Goal: Information Seeking & Learning: Understand process/instructions

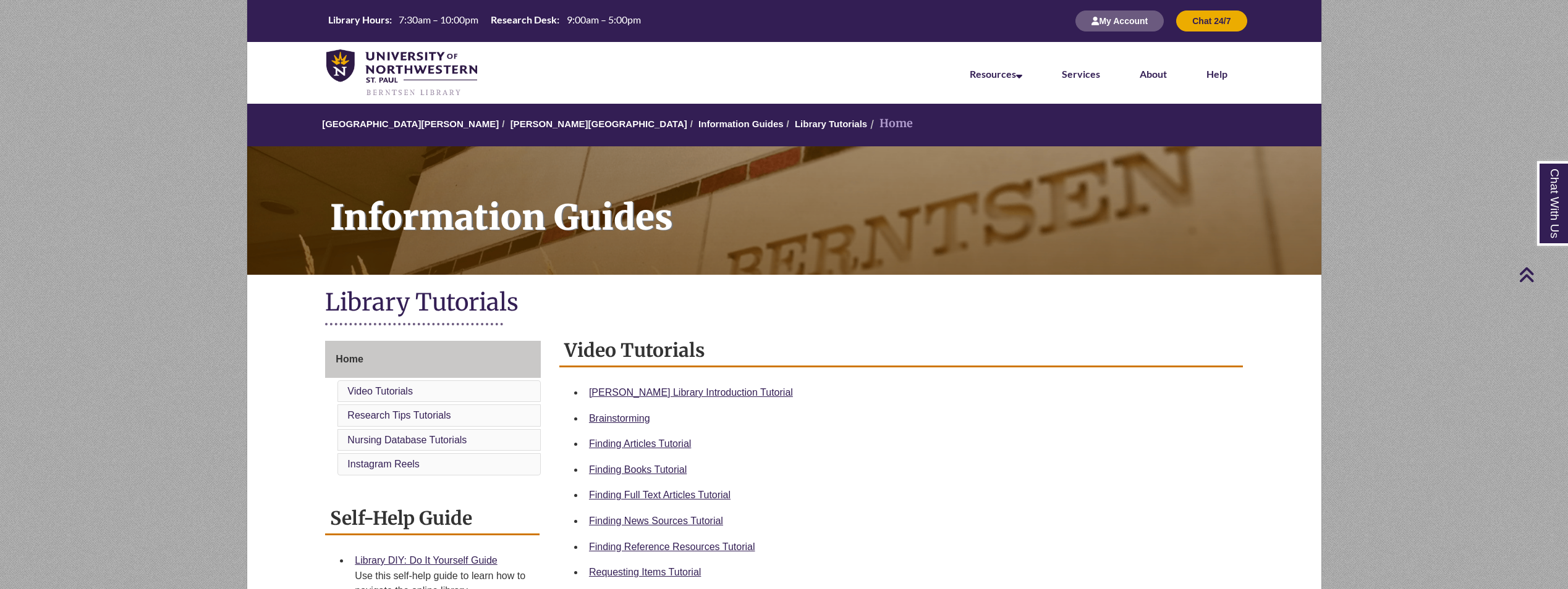
scroll to position [308, 0]
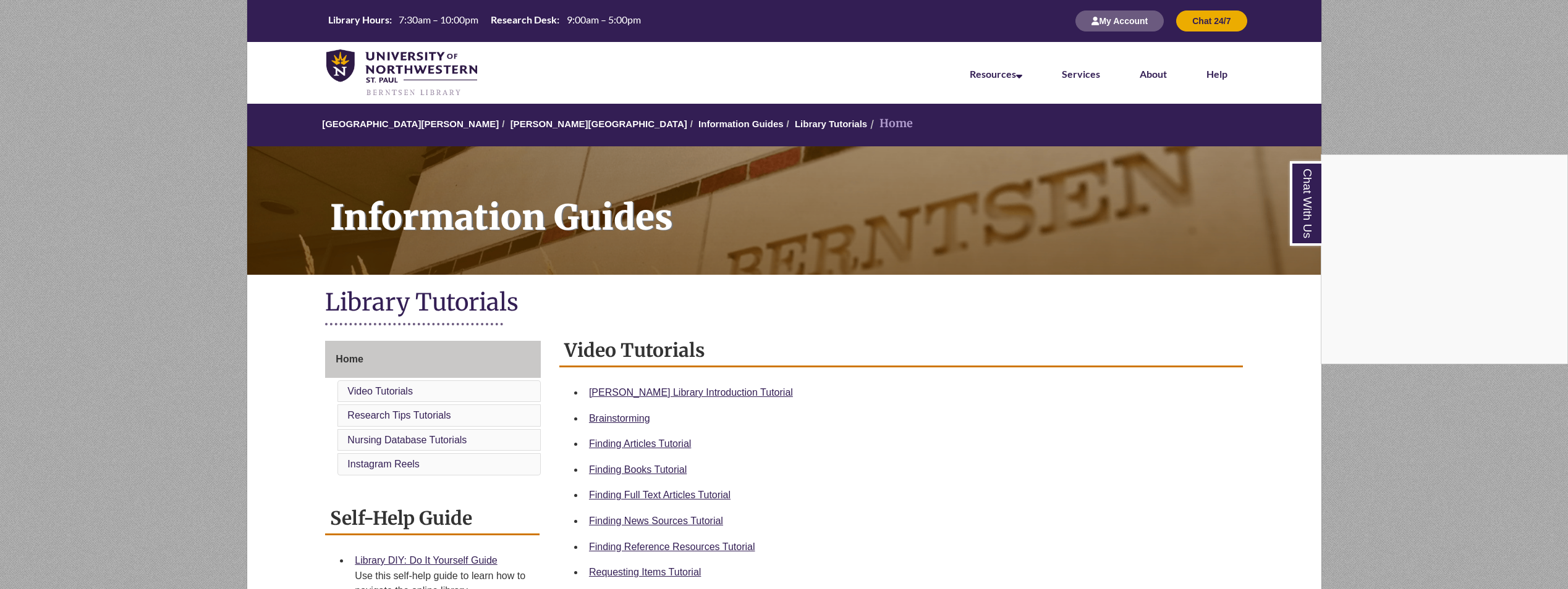
scroll to position [247, 0]
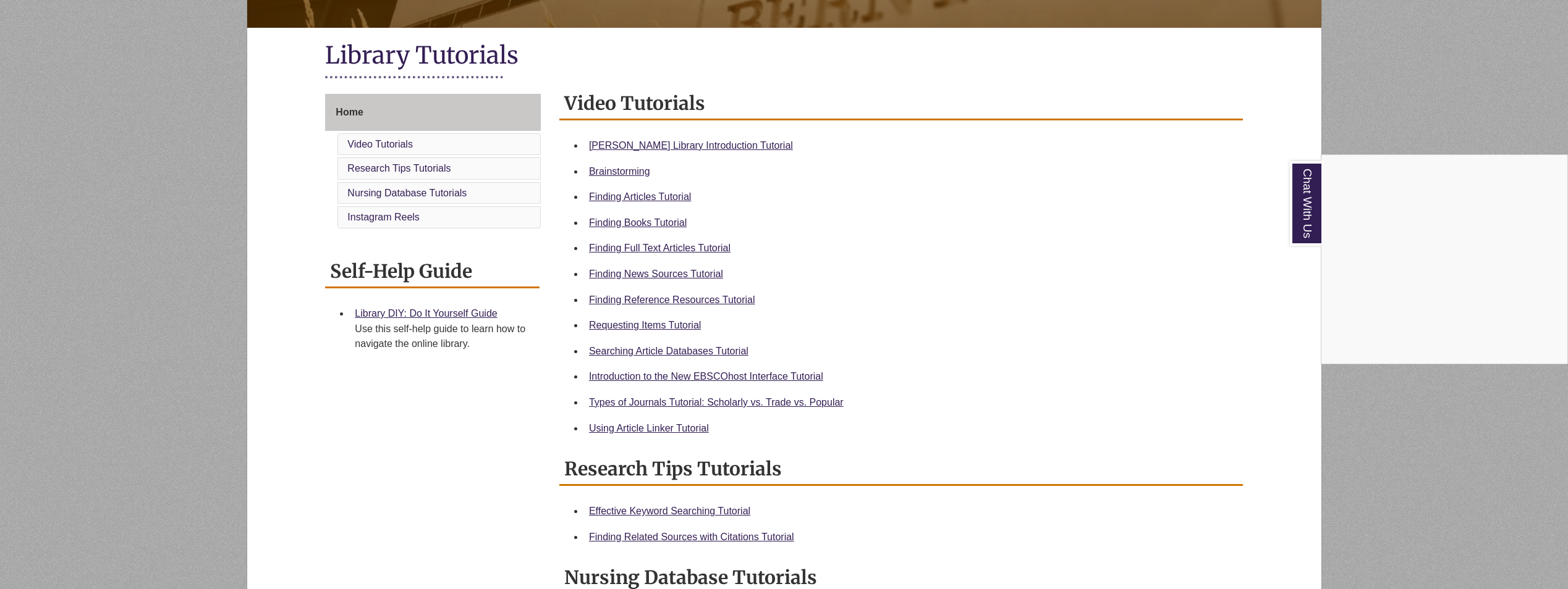
click at [638, 193] on div "Chat With Us" at bounding box center [784, 294] width 1568 height 589
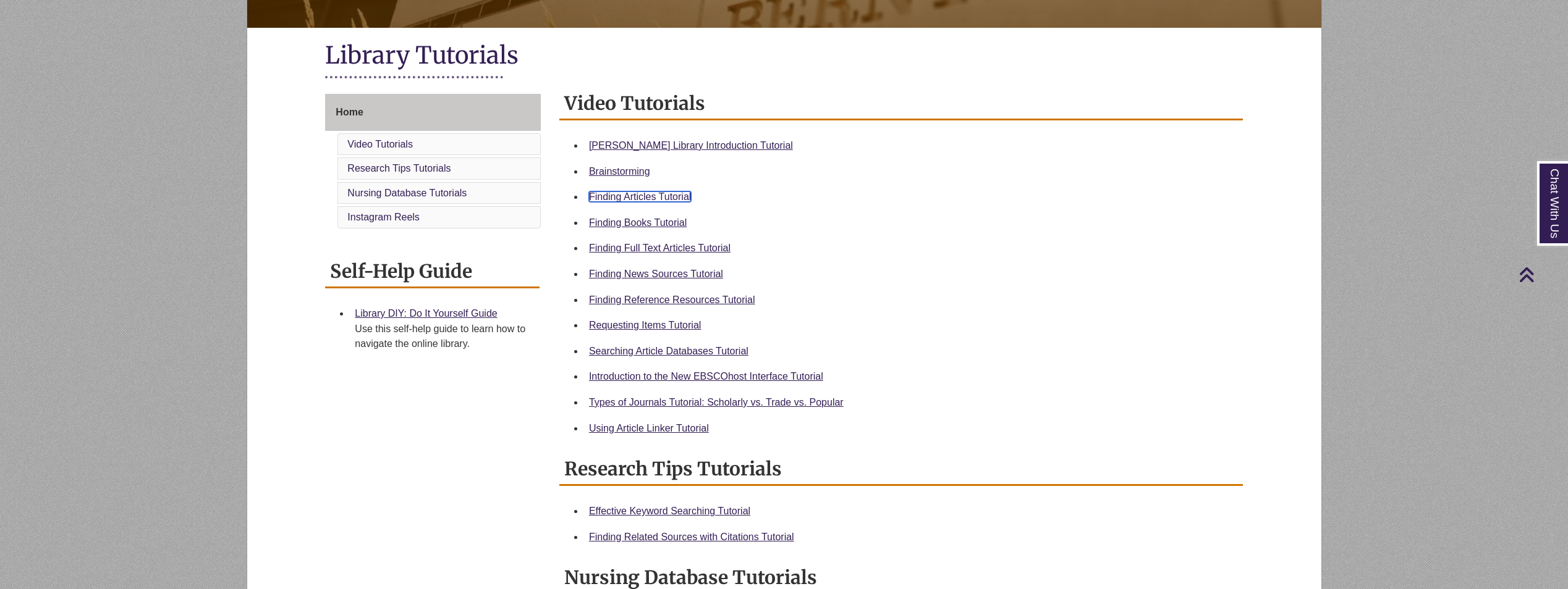
click at [638, 193] on link "Finding Articles Tutorial" at bounding box center [640, 197] width 102 height 11
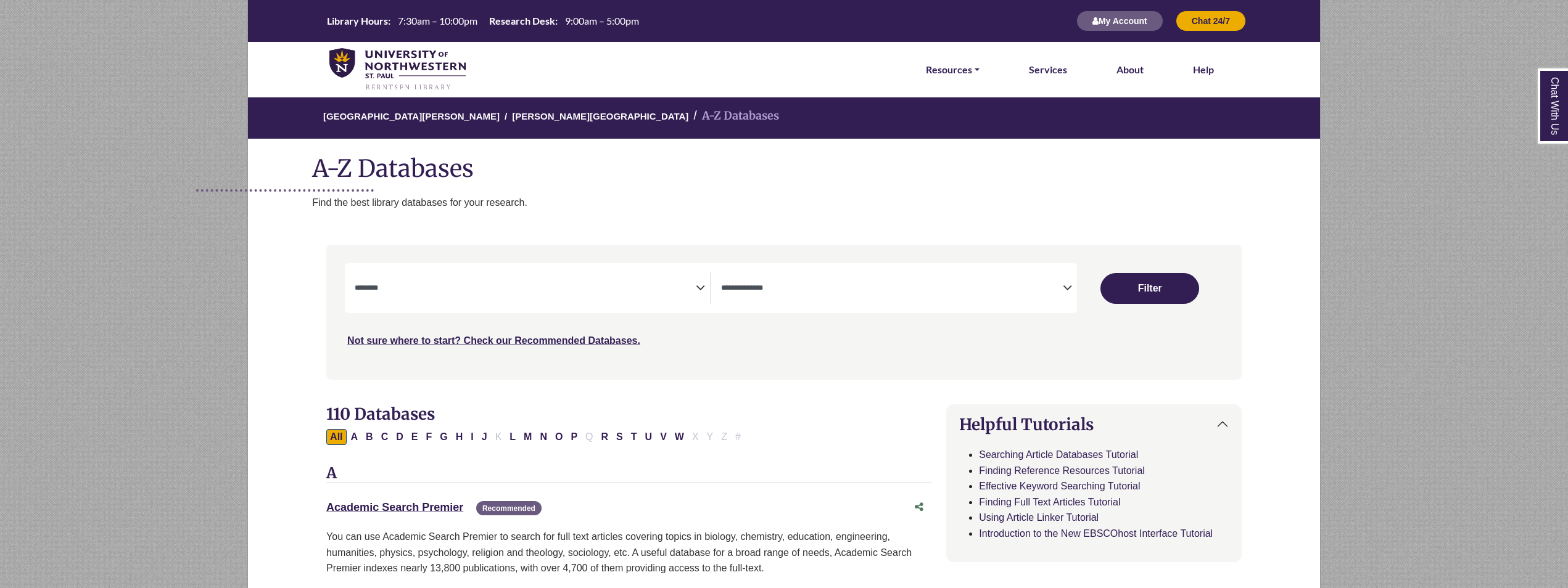
select select "Database Subject Filter"
select select "Database Types Filter"
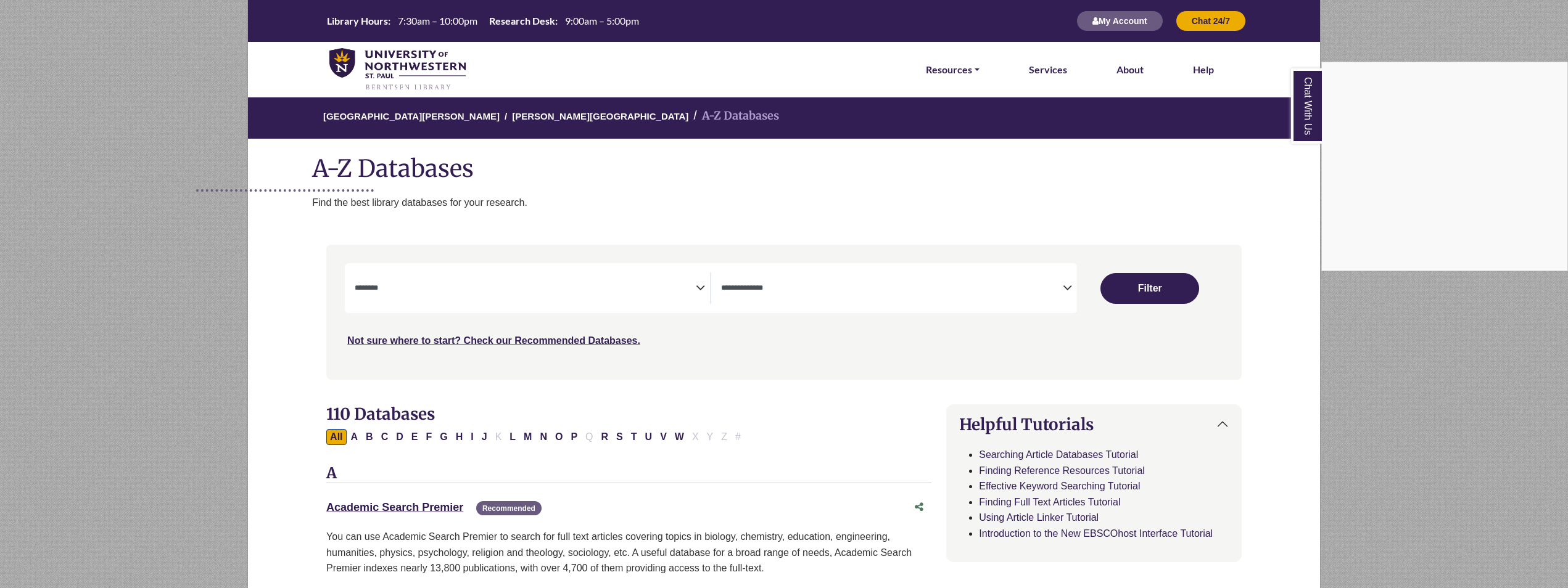
click at [671, 280] on div "Chat With Us" at bounding box center [784, 294] width 1568 height 588
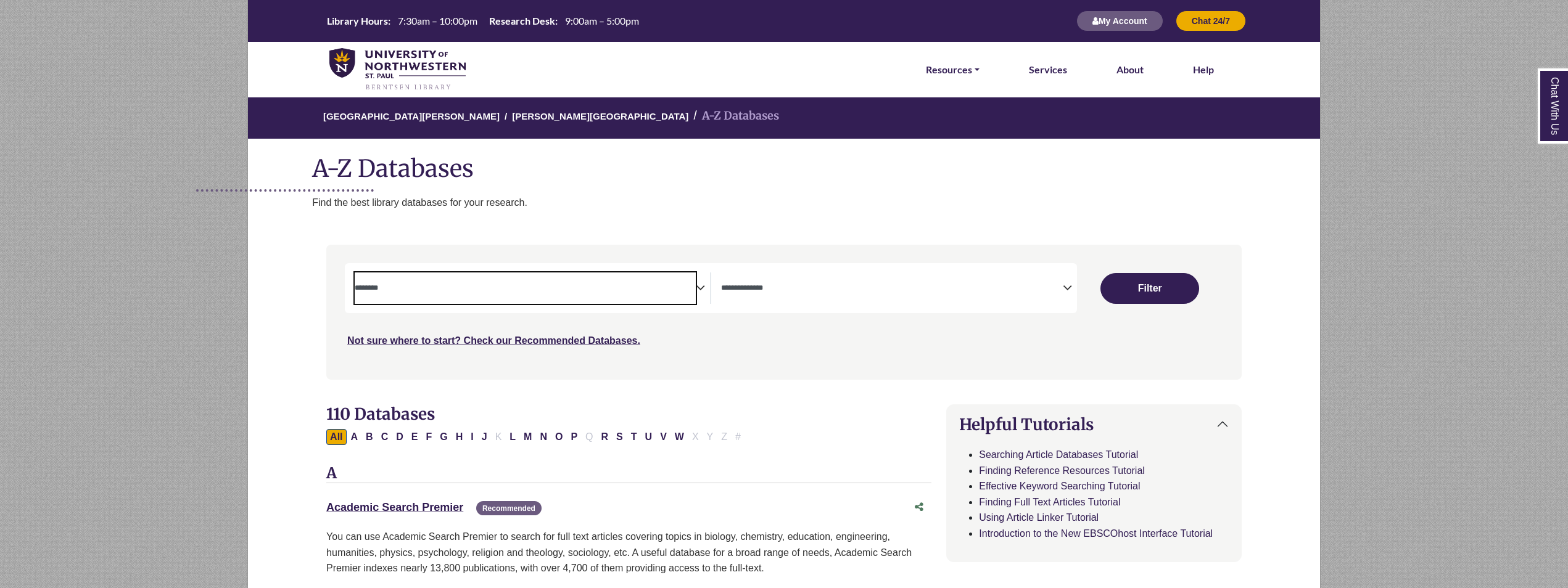
click at [553, 276] on span "Search filters" at bounding box center [525, 288] width 341 height 32
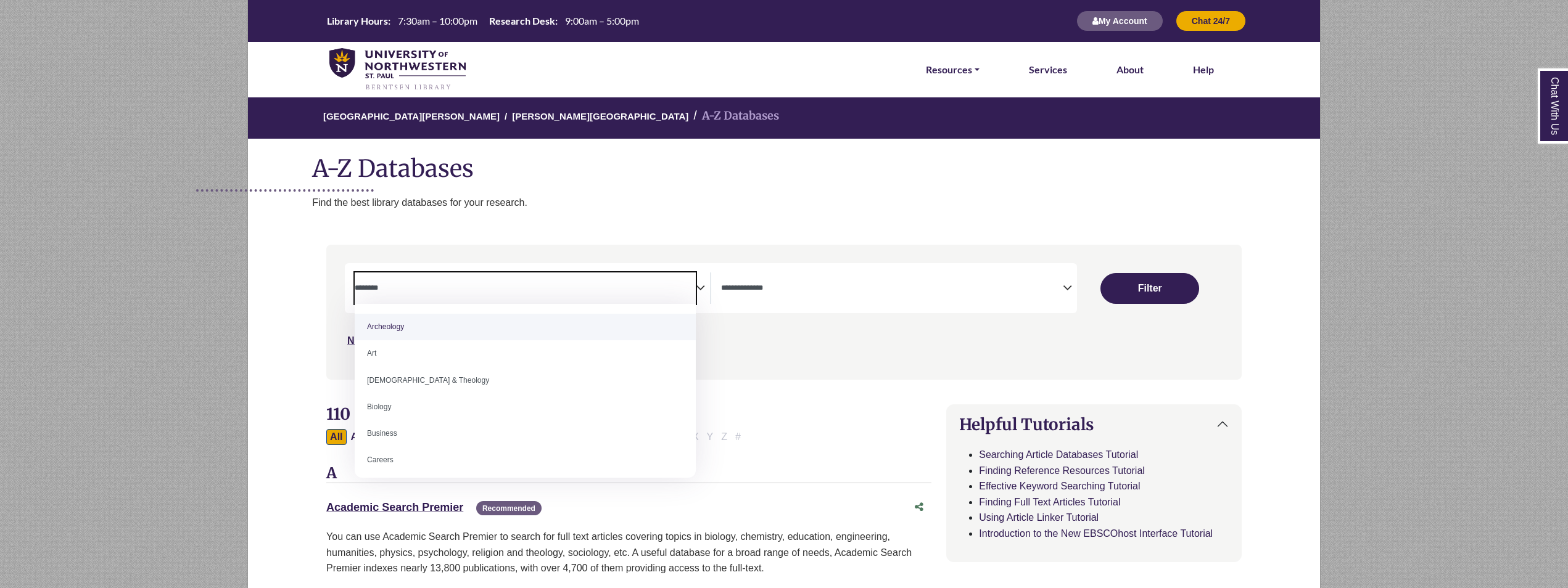
click at [428, 280] on span "Search filters" at bounding box center [525, 288] width 341 height 32
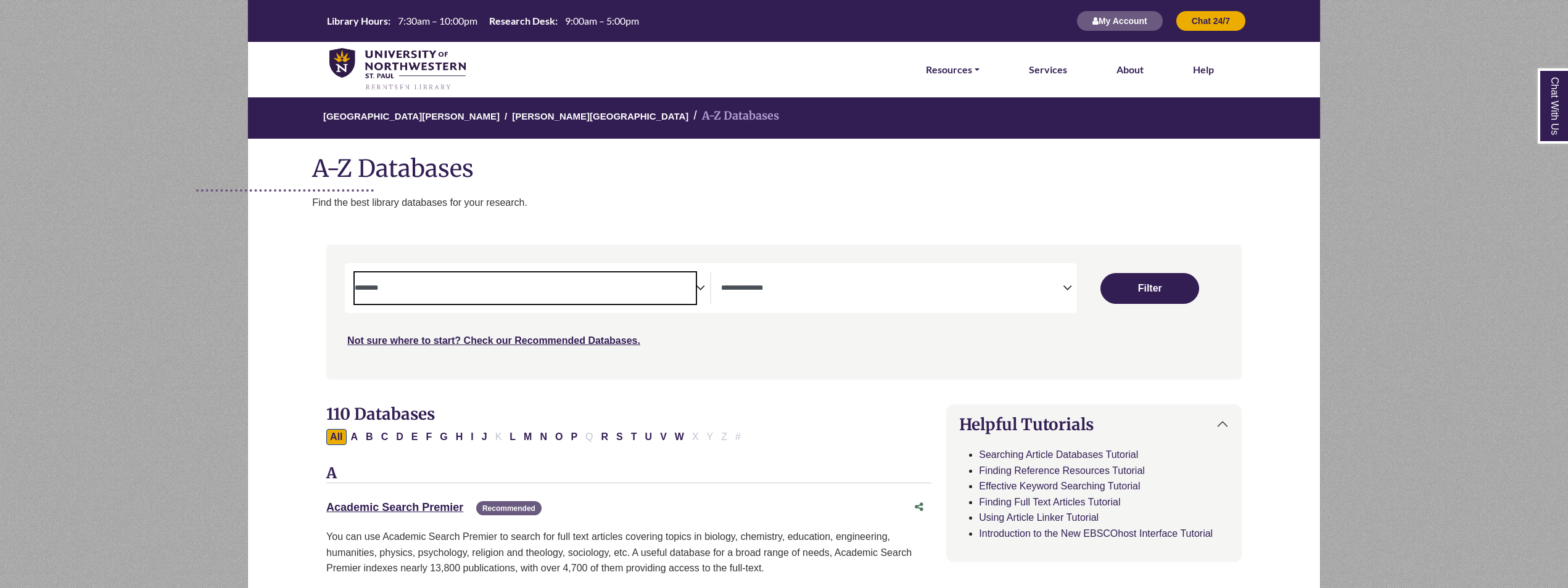
paste textarea "**********"
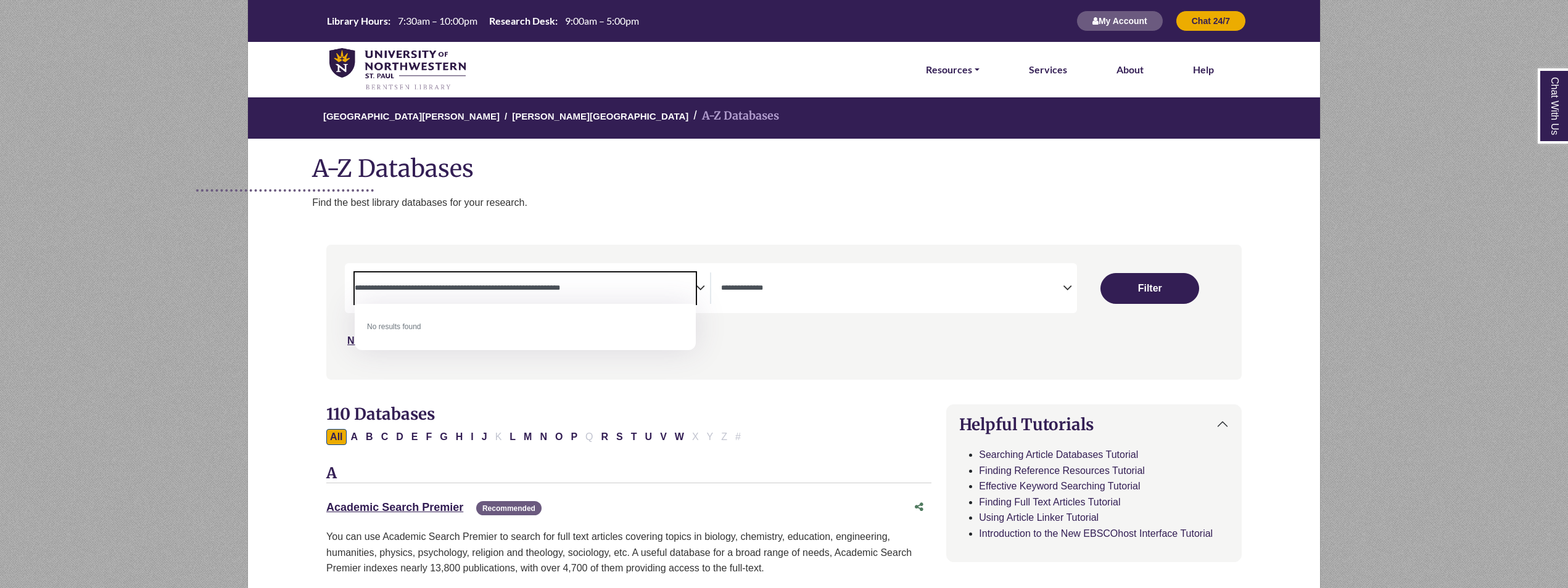
type textarea "**********"
drag, startPoint x: 611, startPoint y: 283, endPoint x: 440, endPoint y: 291, distance: 171.2
click at [440, 291] on span "**********" at bounding box center [525, 286] width 341 height 11
click at [1166, 286] on button "Filter" at bounding box center [1149, 288] width 99 height 31
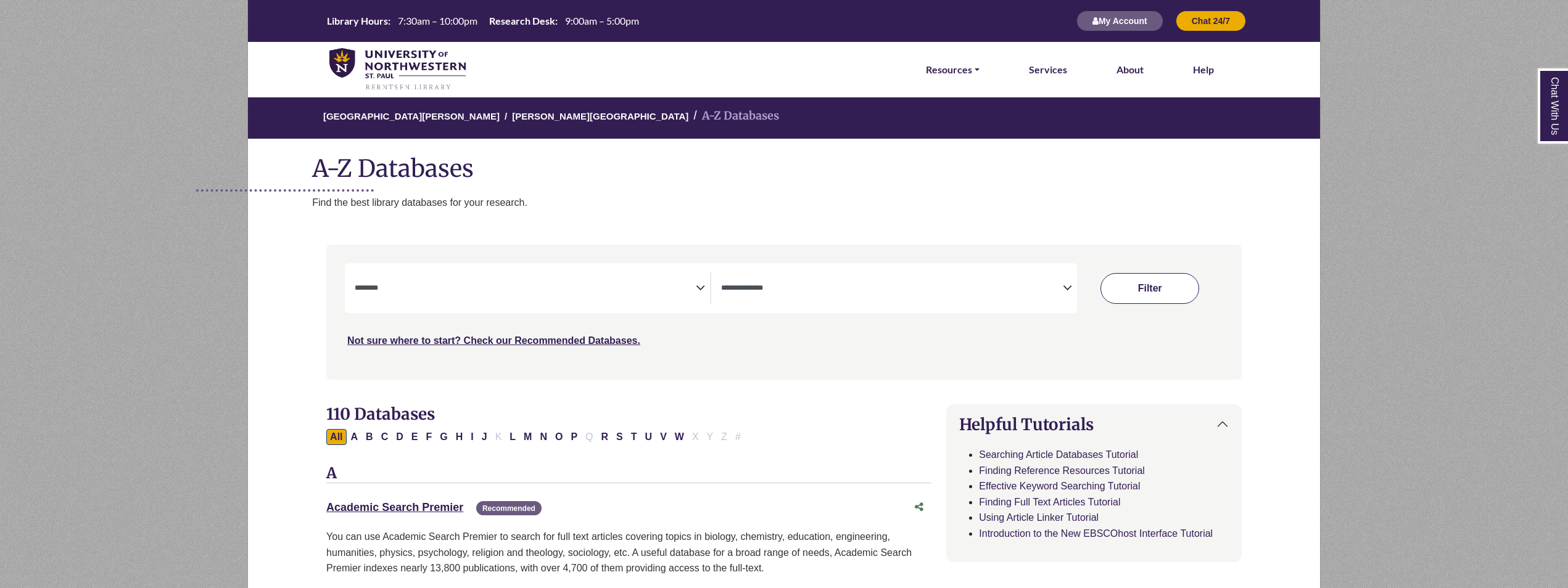
select select "Database Subject Filter"
select select "Database Types Filter"
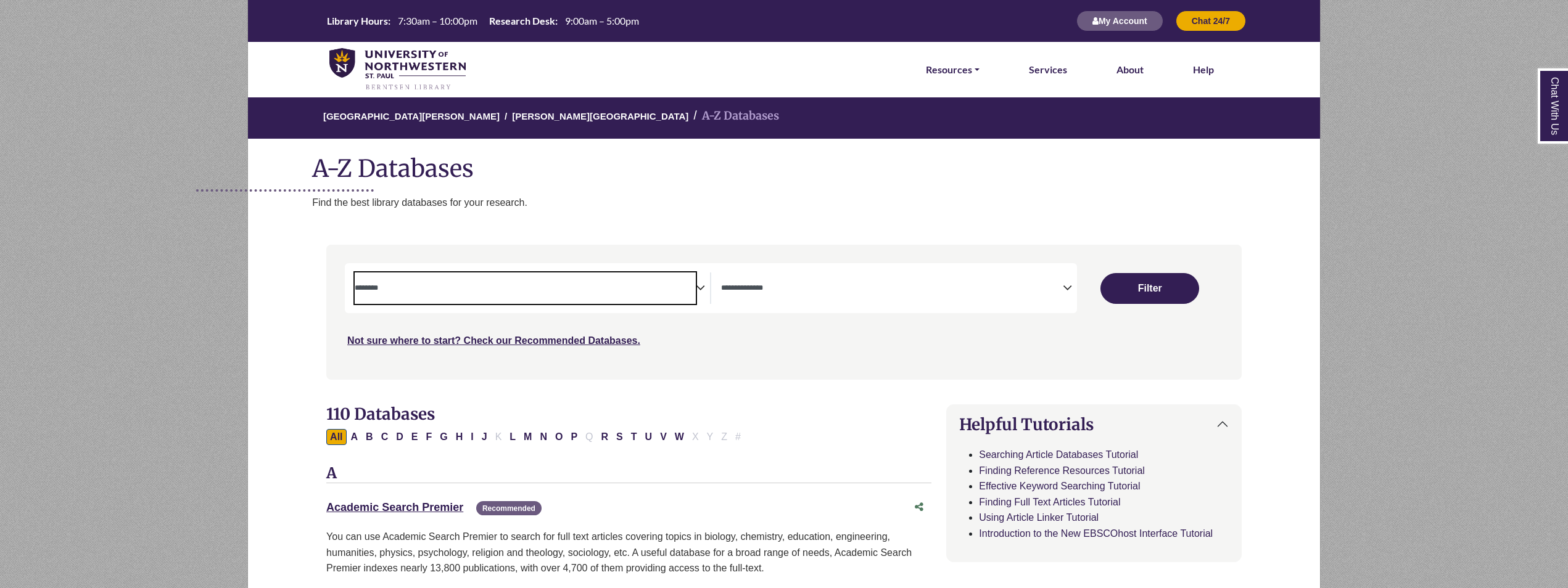
click at [670, 294] on textarea "Search" at bounding box center [525, 289] width 341 height 10
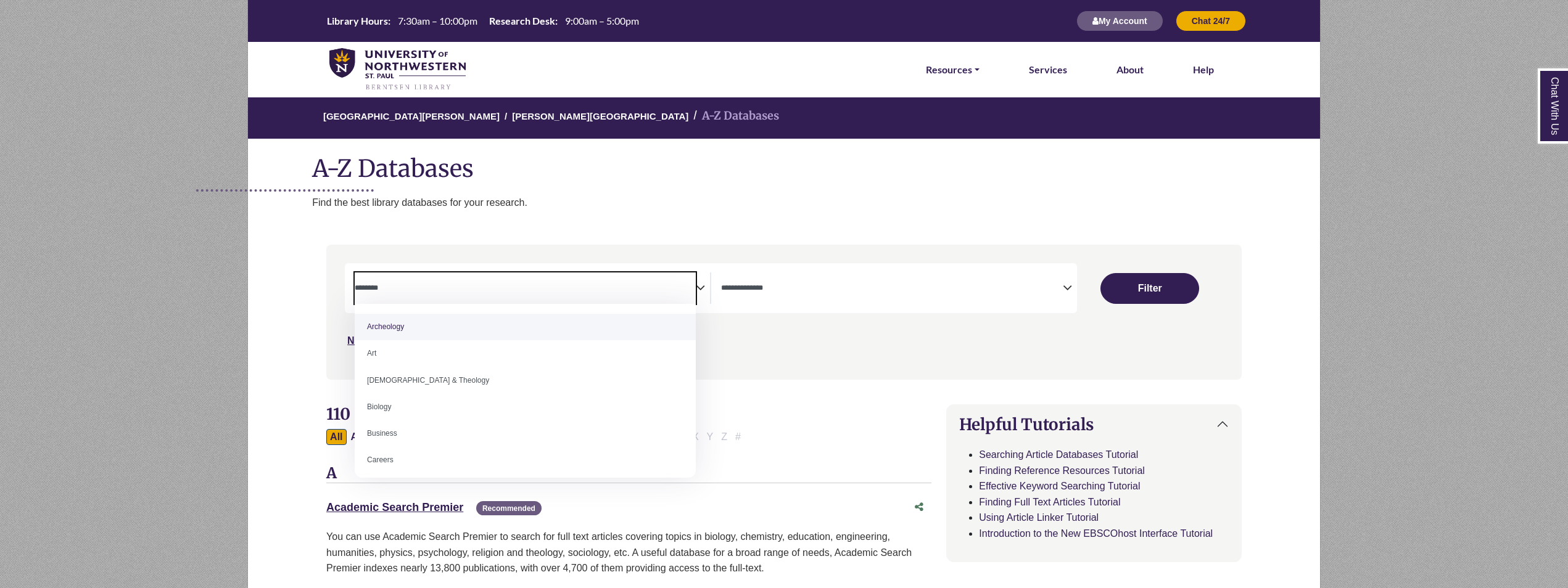
click at [717, 293] on div "**********" at bounding box center [893, 288] width 365 height 32
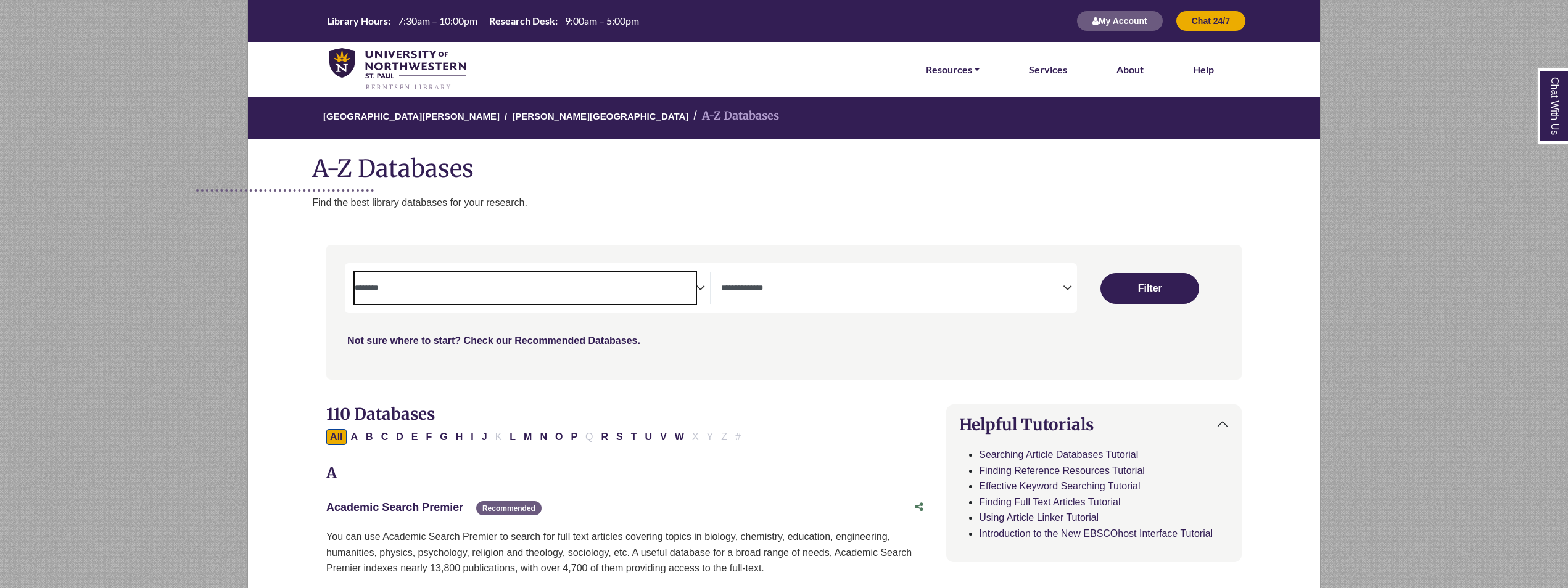
click at [645, 280] on span "Search filters" at bounding box center [525, 288] width 341 height 32
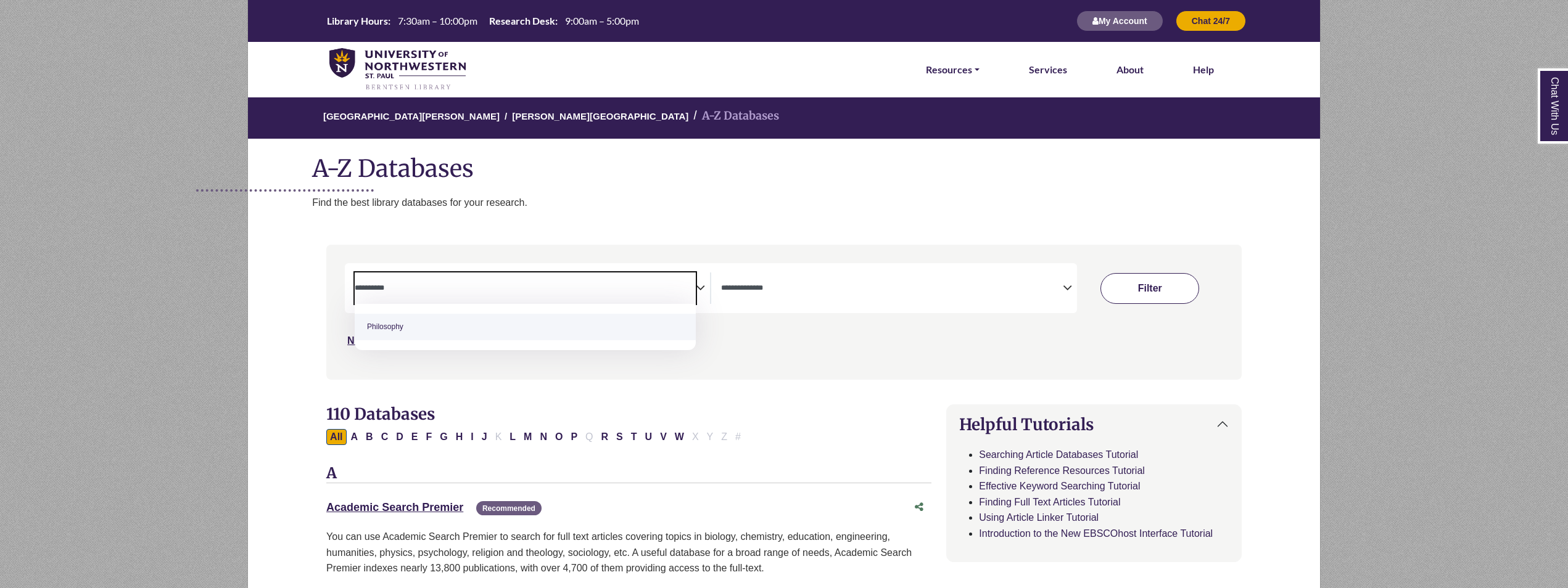
type textarea "**********"
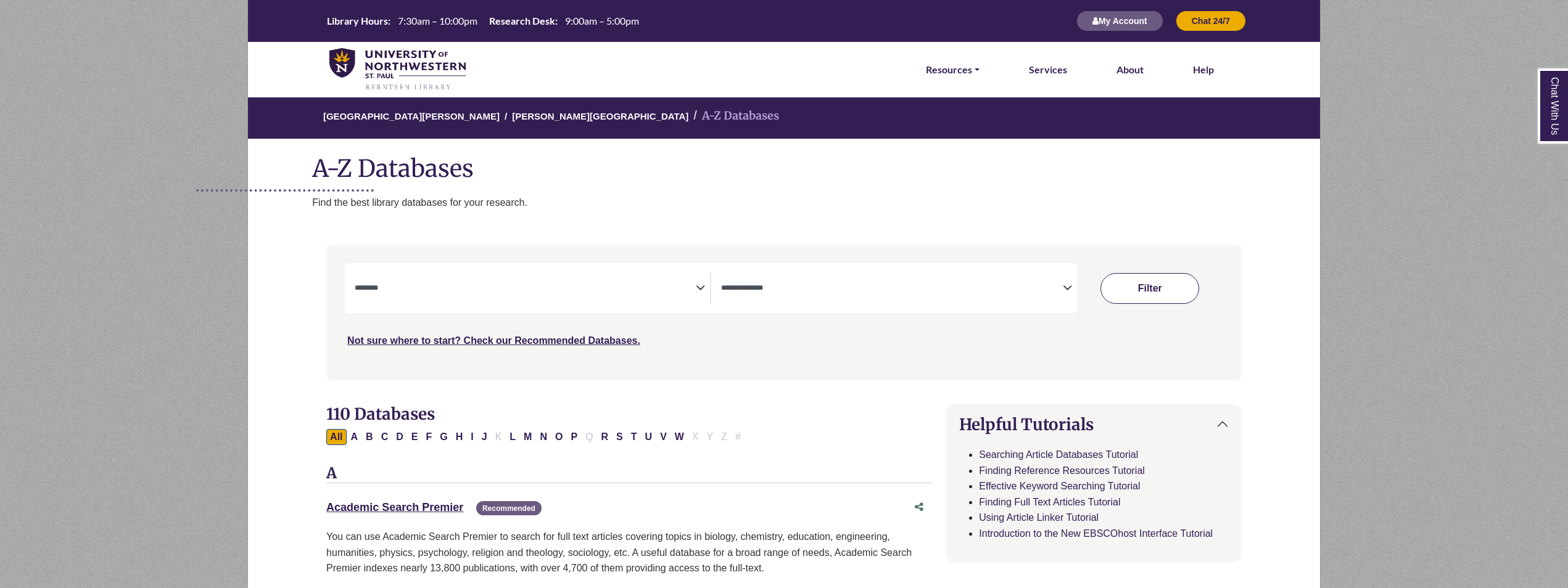
click at [1166, 285] on button "Filter" at bounding box center [1149, 288] width 99 height 31
select select "Database Subject Filter"
select select "Database Types Filter"
click at [757, 282] on span "Search filters" at bounding box center [891, 286] width 341 height 11
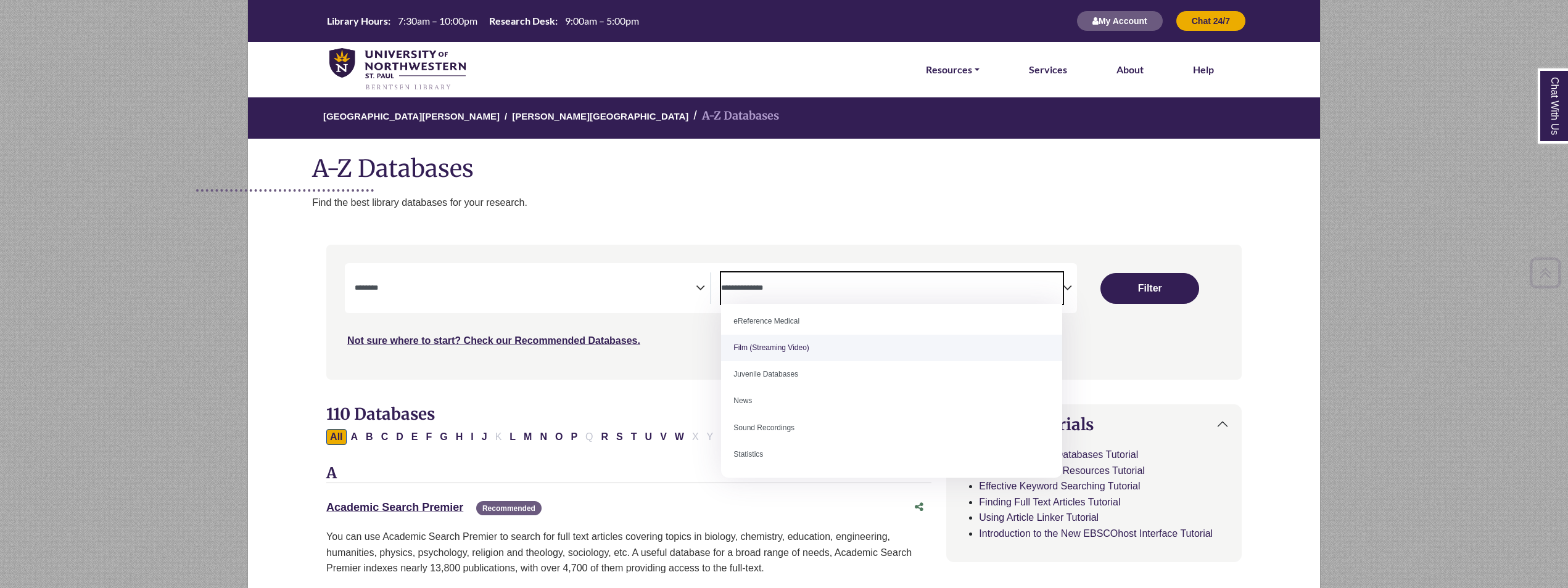
click at [538, 287] on textarea "Search" at bounding box center [525, 289] width 341 height 10
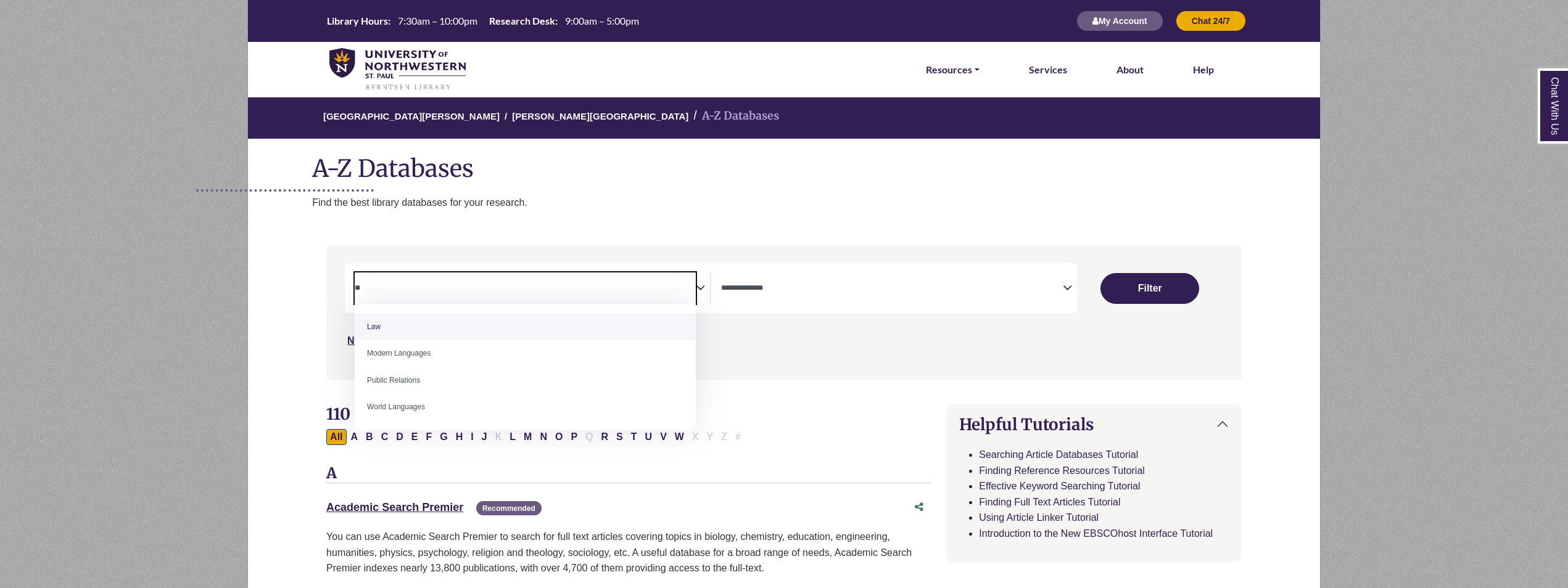
type textarea "**"
select select "******"
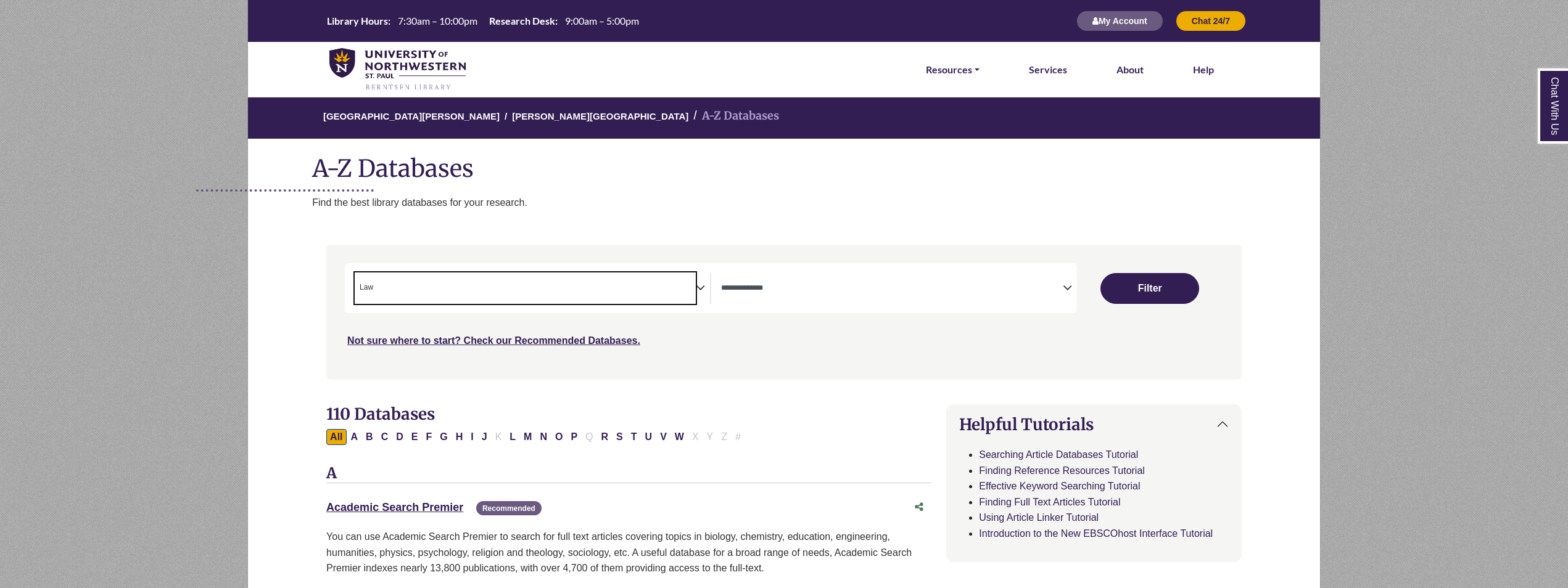
scroll to position [296, 0]
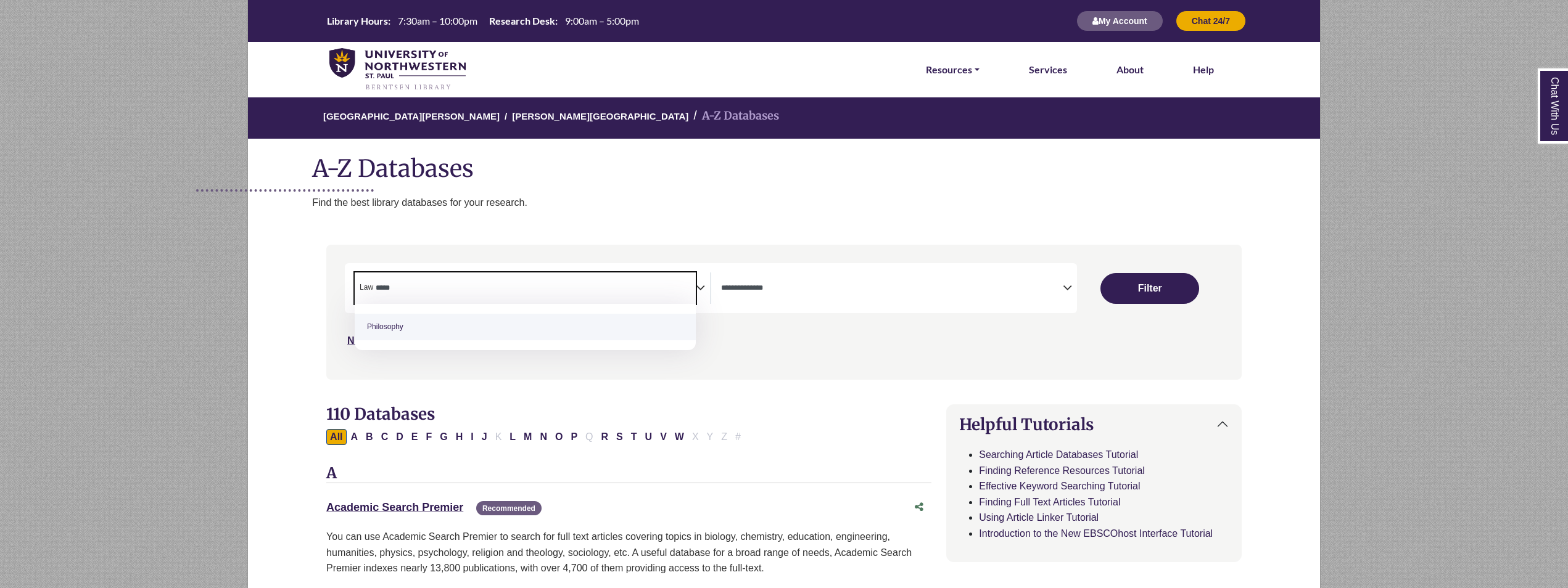
type textarea "*****"
type textarea "*"
type textarea "***"
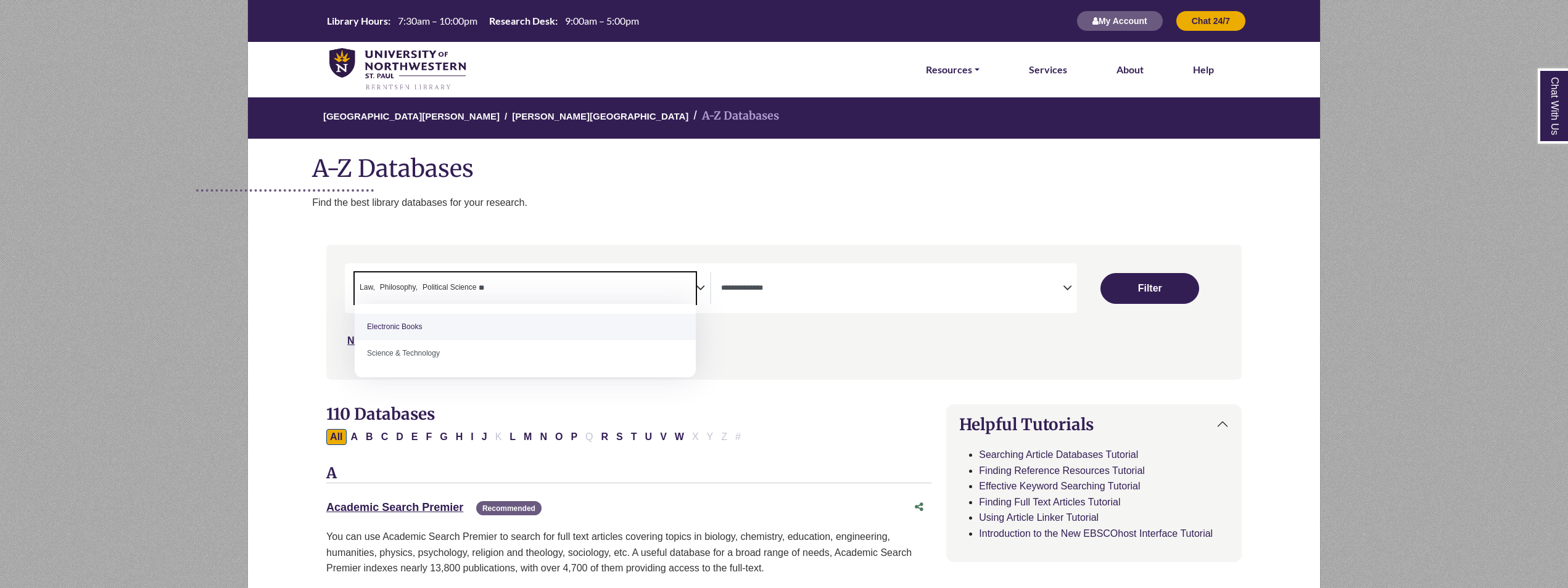
type textarea "*"
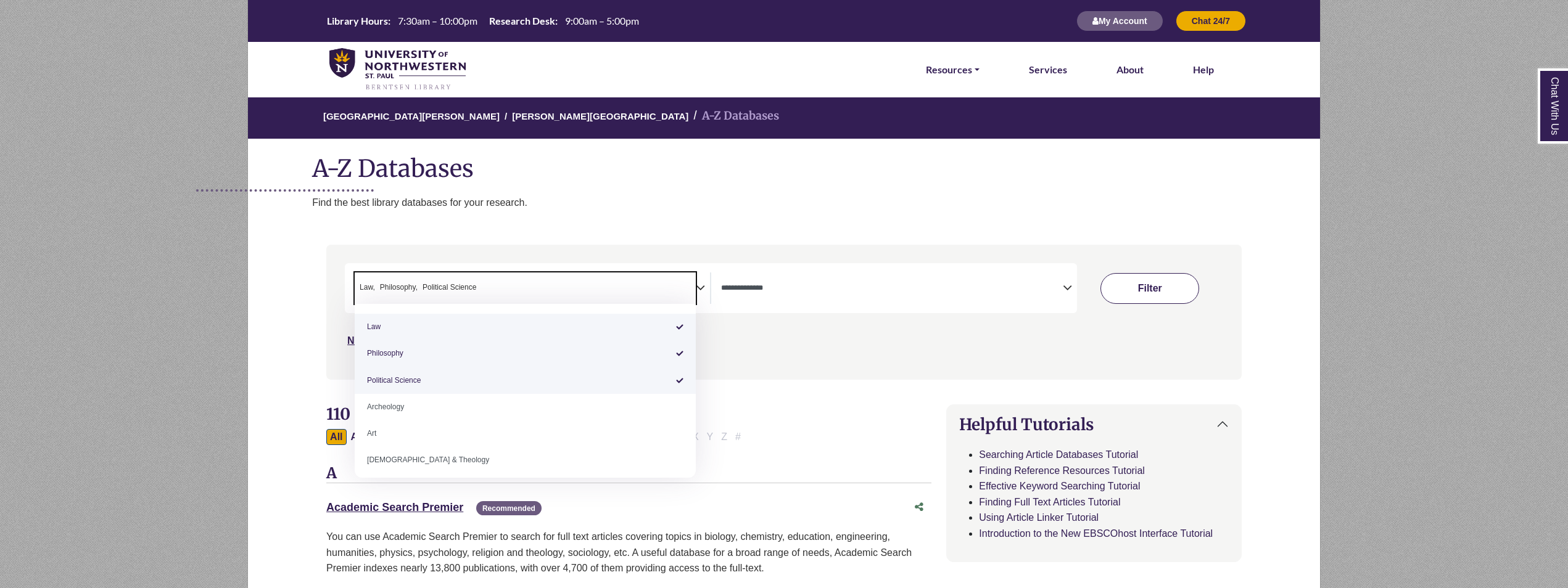
click at [1136, 294] on button "Filter" at bounding box center [1149, 288] width 99 height 31
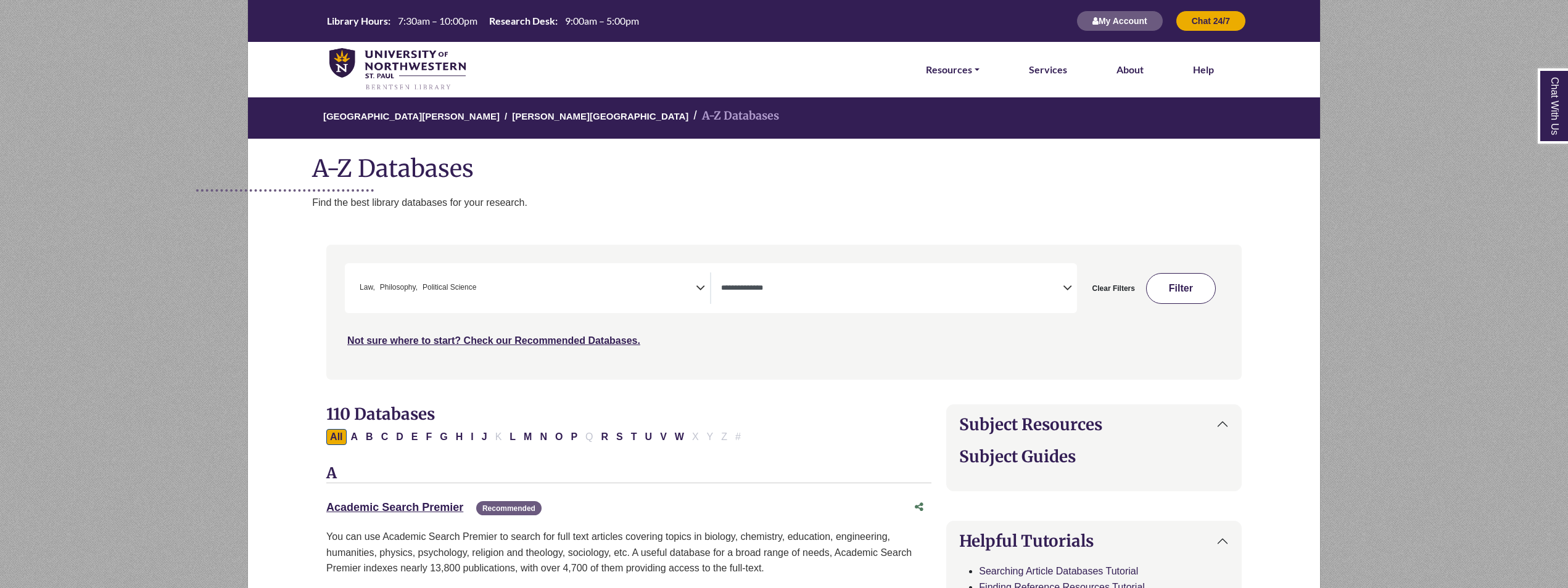
select select "Database Types Filter"
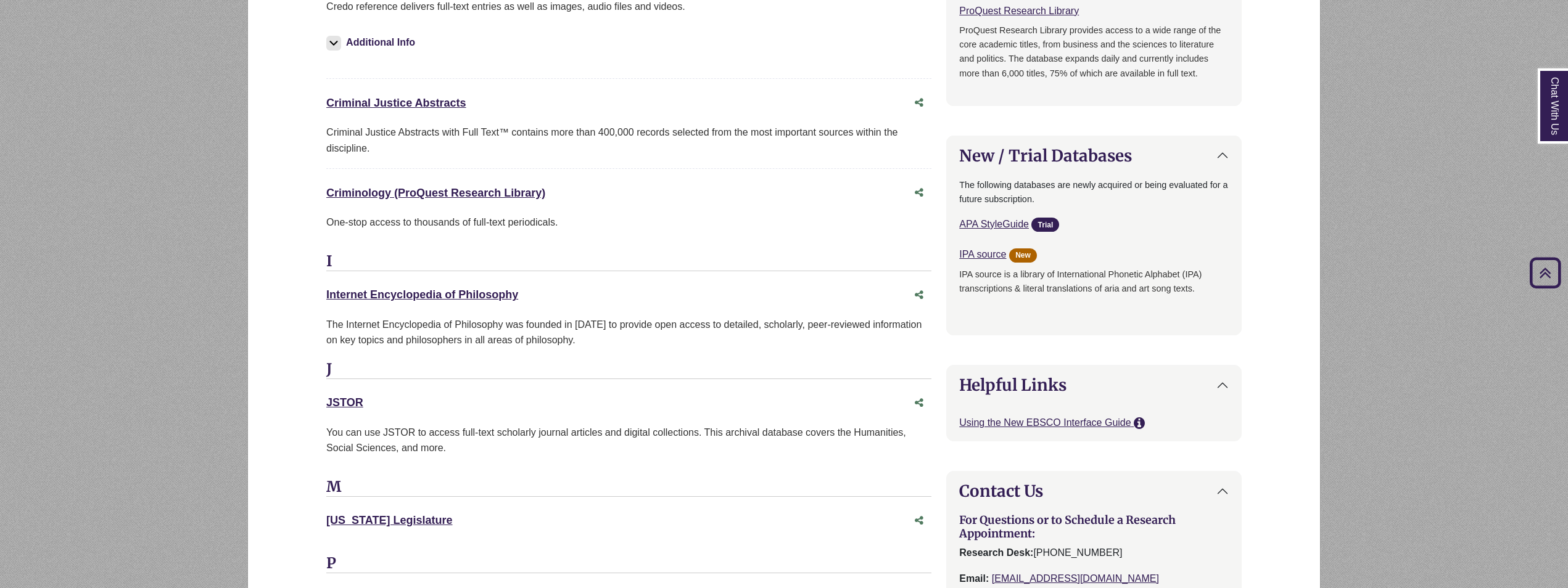
scroll to position [1110, 0]
click at [391, 198] on link "Criminology (ProQuest Research Library) This link opens in a new window" at bounding box center [436, 194] width 219 height 12
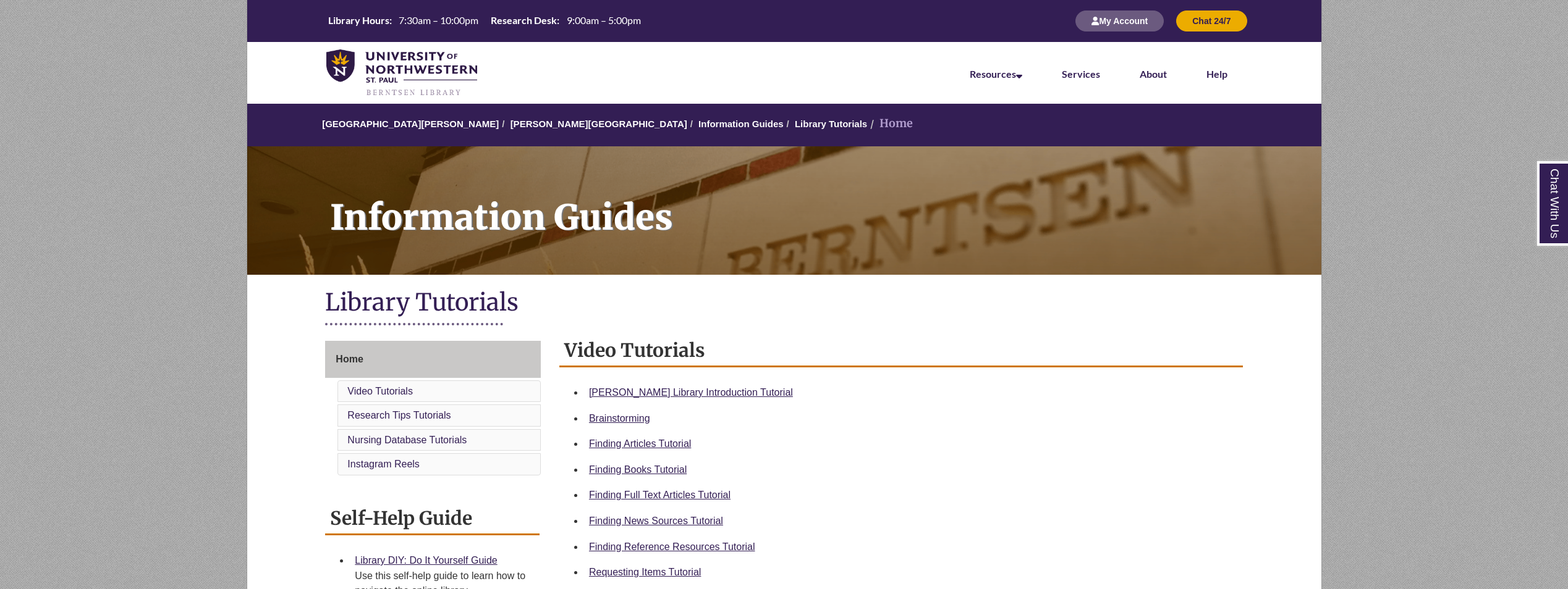
scroll to position [303, 0]
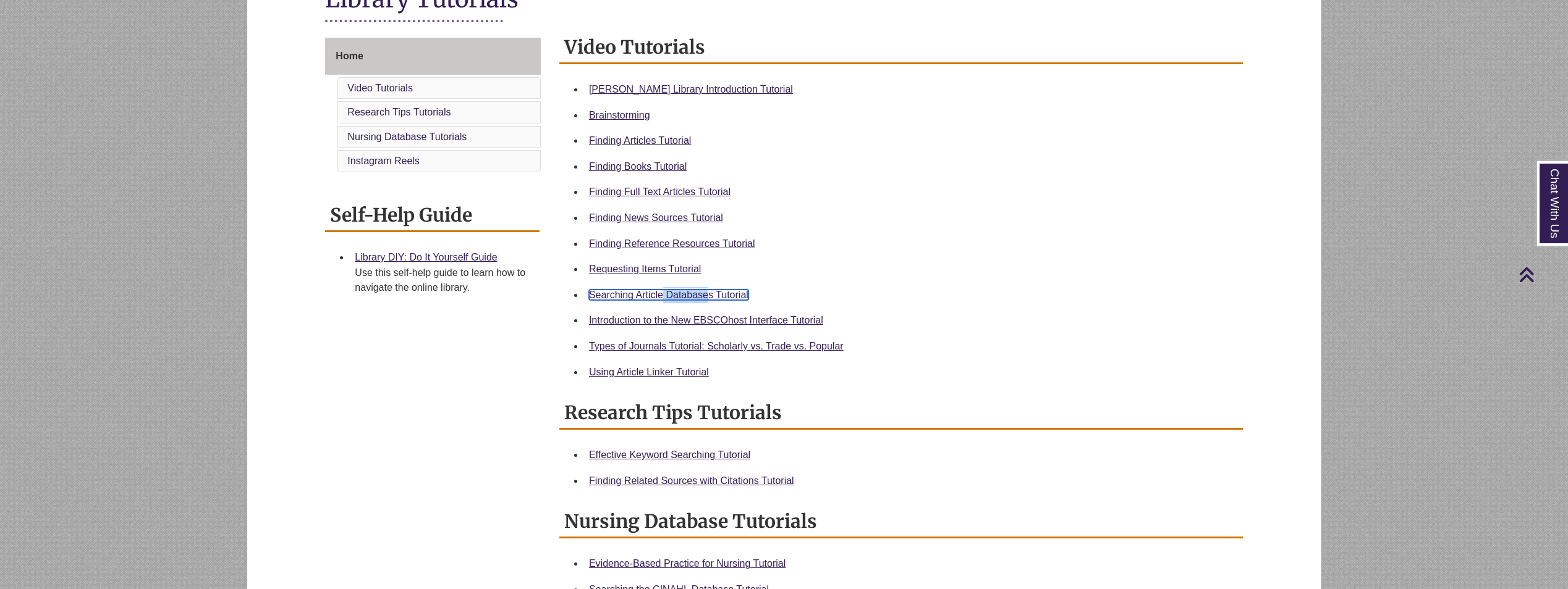
click at [673, 296] on link "Searching Article Databases Tutorial" at bounding box center [669, 294] width 160 height 11
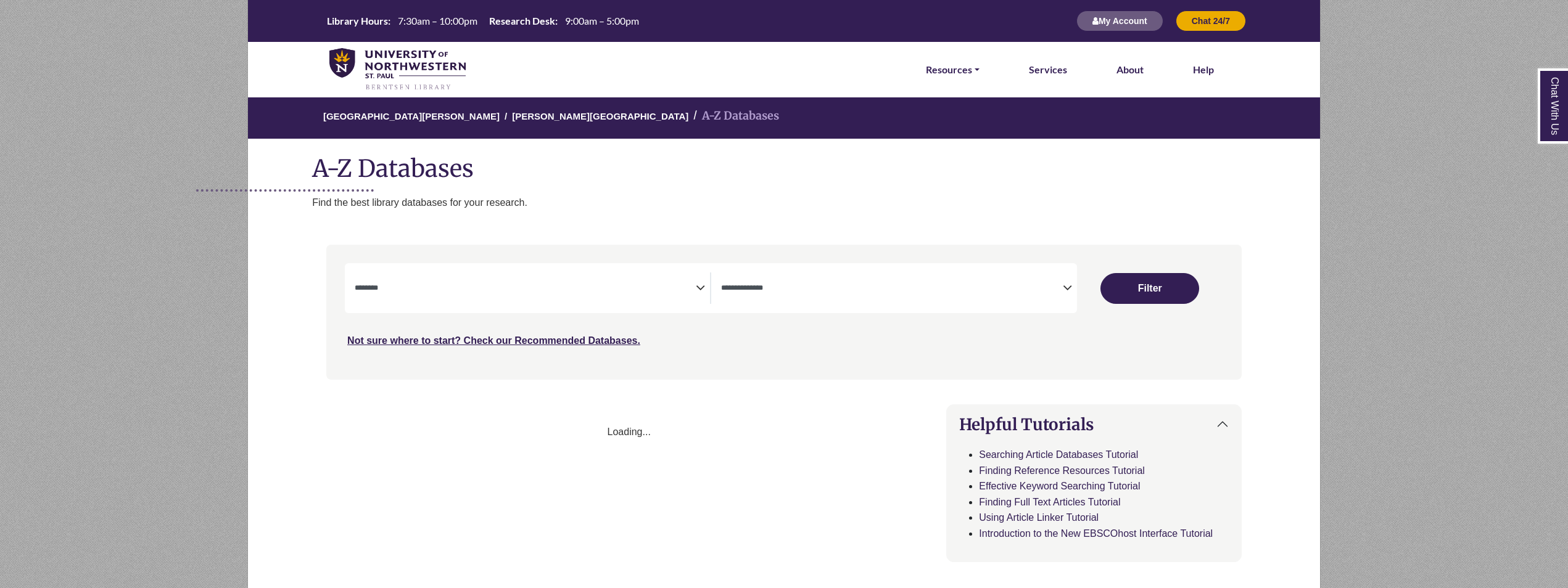
select select "Database Subject Filter"
select select "Database Types Filter"
select select "Database Subject Filter"
select select "Database Types Filter"
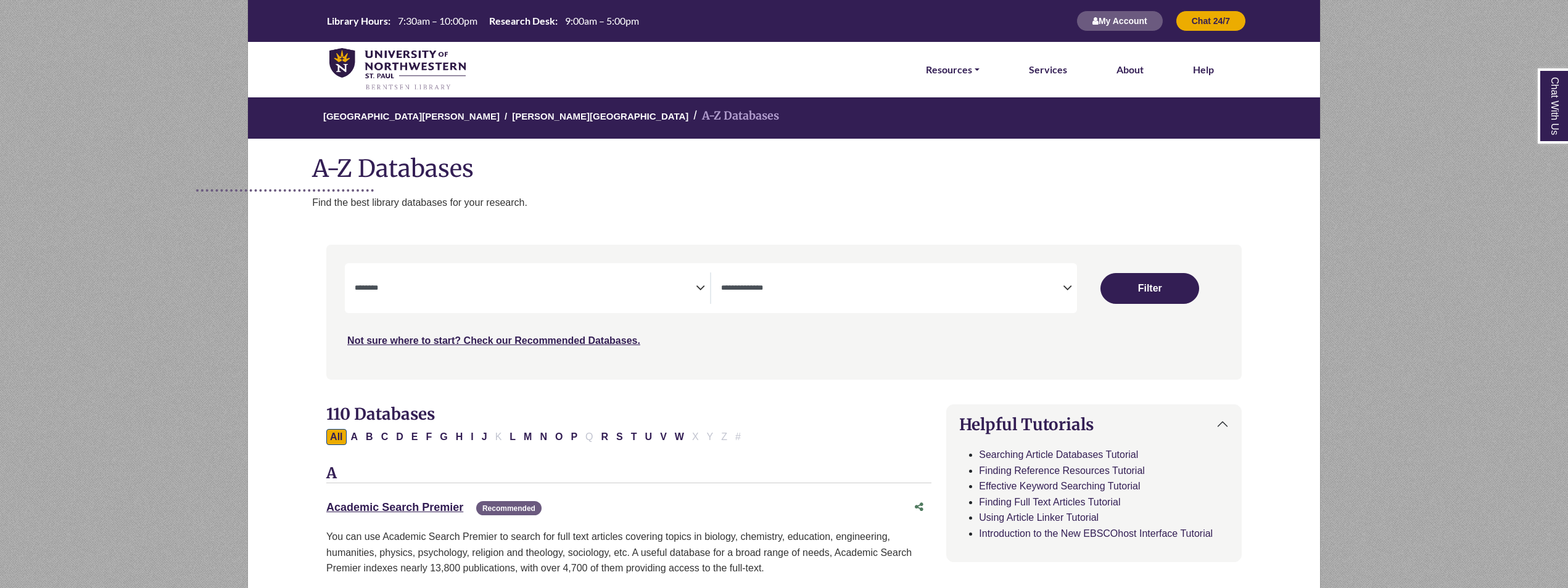
click at [425, 500] on div "Academic Search Premier This link opens in a new window Recommended" at bounding box center [616, 508] width 580 height 18
click at [425, 507] on link "Academic Search Premier This link opens in a new window" at bounding box center [394, 507] width 137 height 12
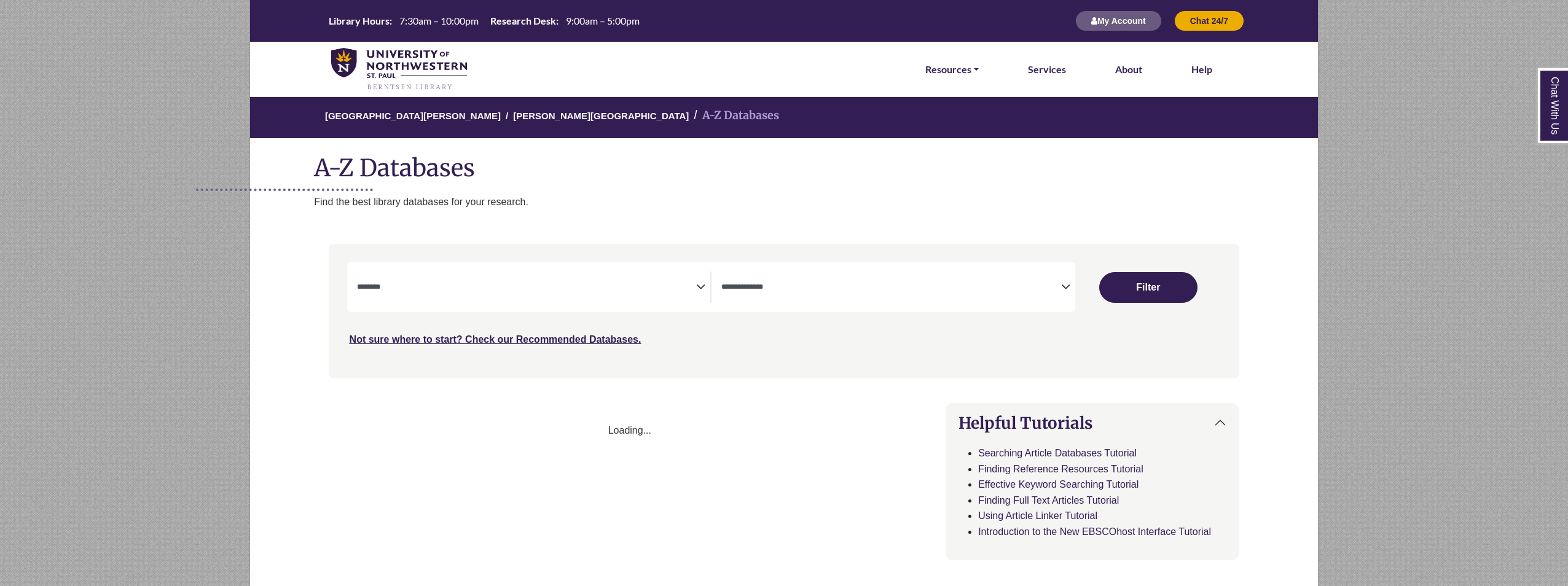
select select "Database Subject Filter"
select select "Database Types Filter"
select select "Database Subject Filter"
select select "Database Types Filter"
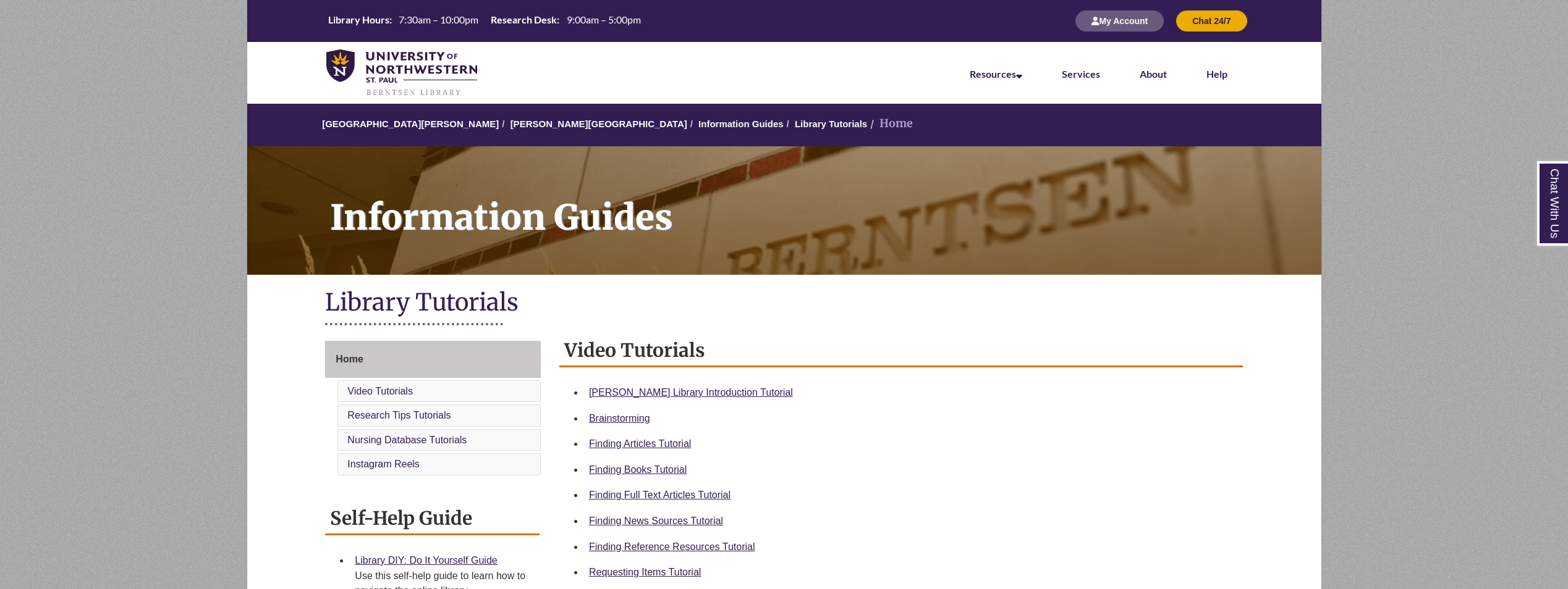
scroll to position [247, 0]
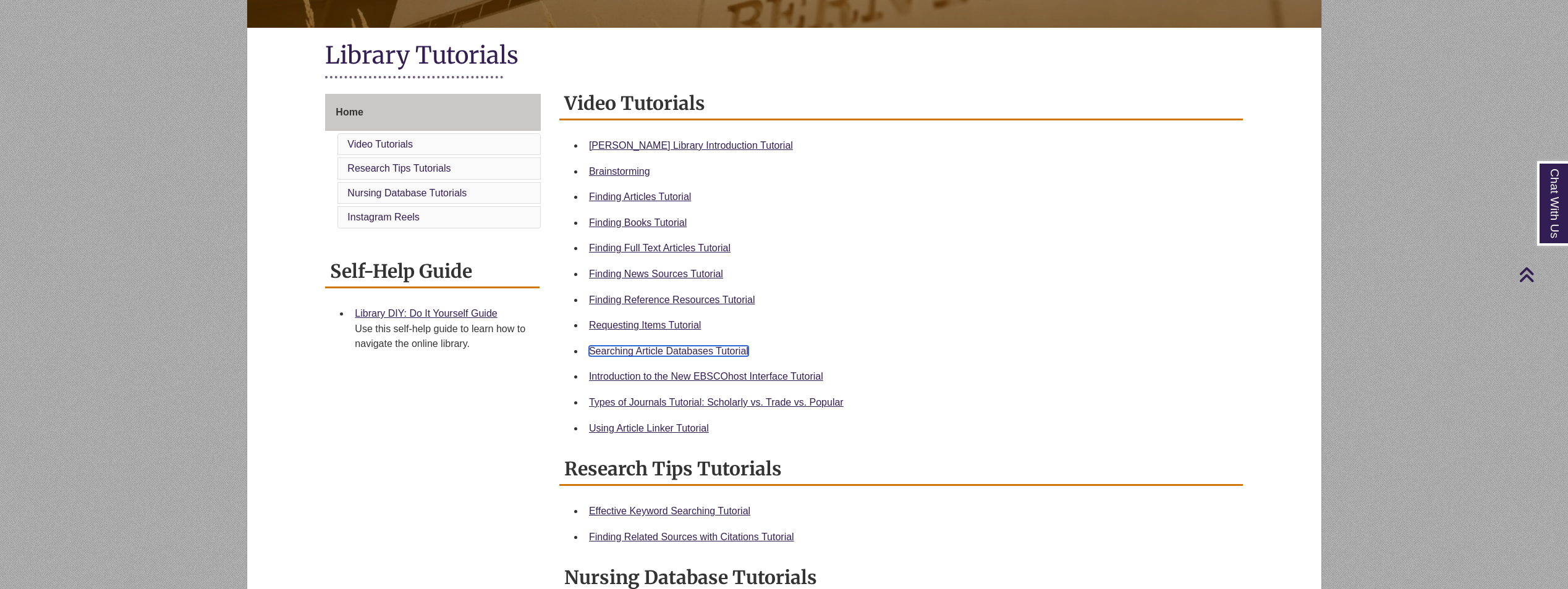
click at [646, 353] on link "Searching Article Databases Tutorial" at bounding box center [669, 350] width 160 height 11
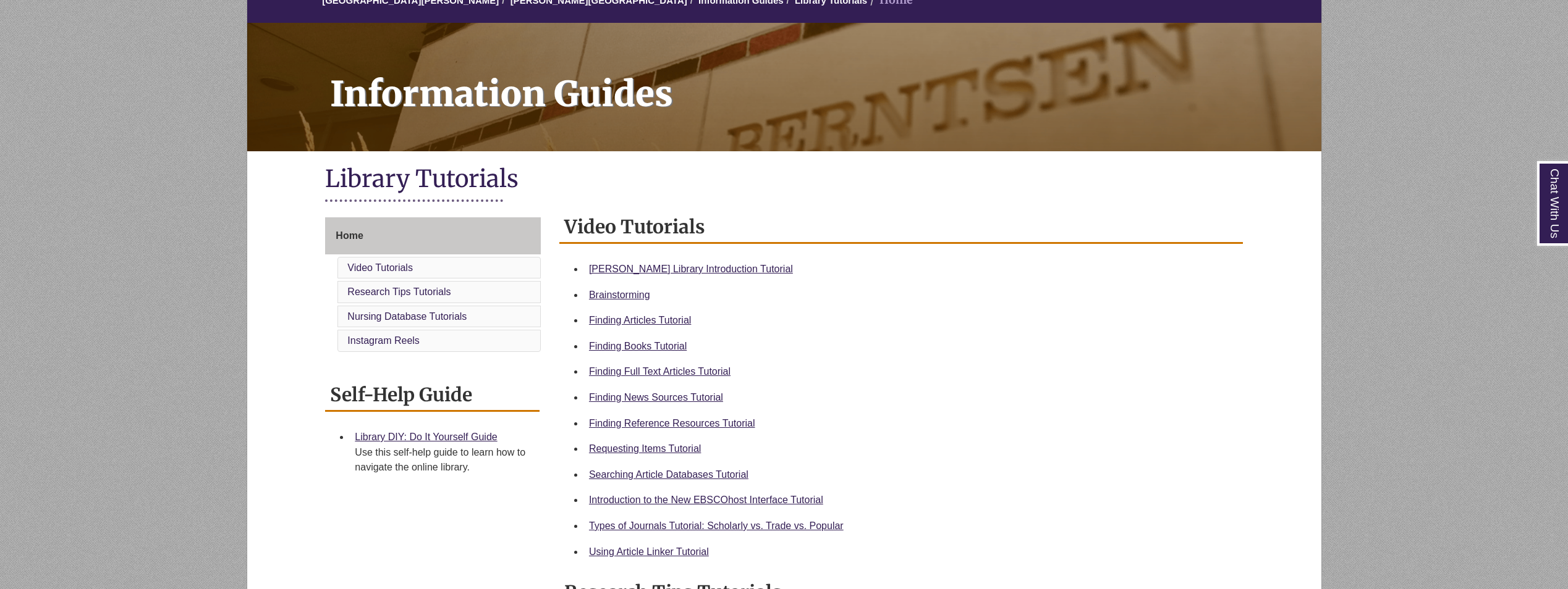
scroll to position [186, 0]
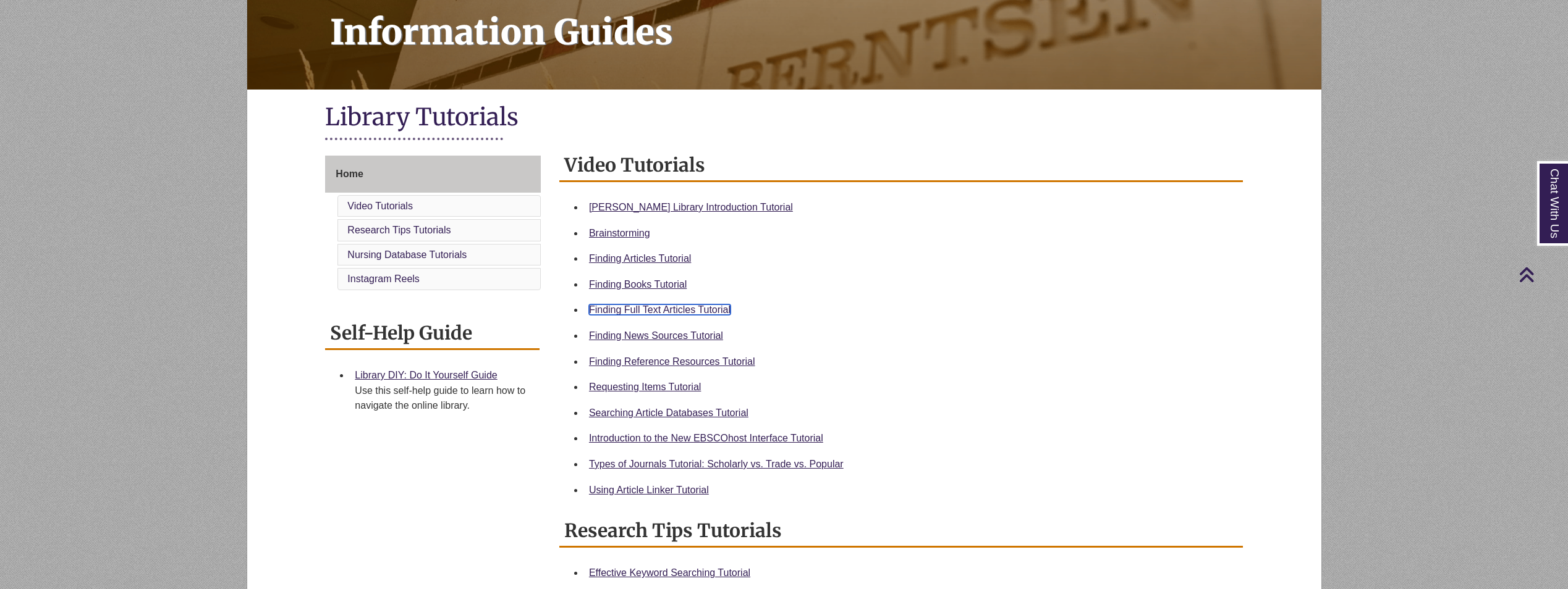
click at [698, 310] on link "Finding Full Text Articles Tutorial" at bounding box center [660, 309] width 142 height 11
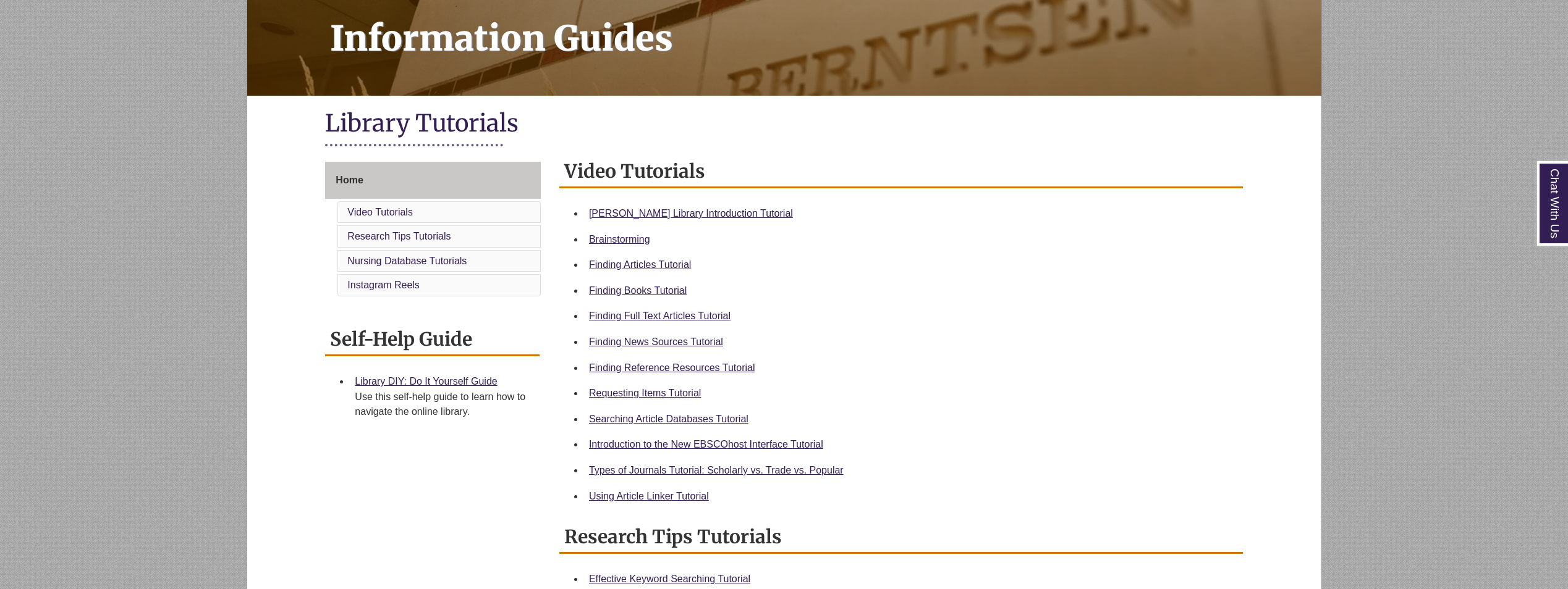
scroll to position [186, 0]
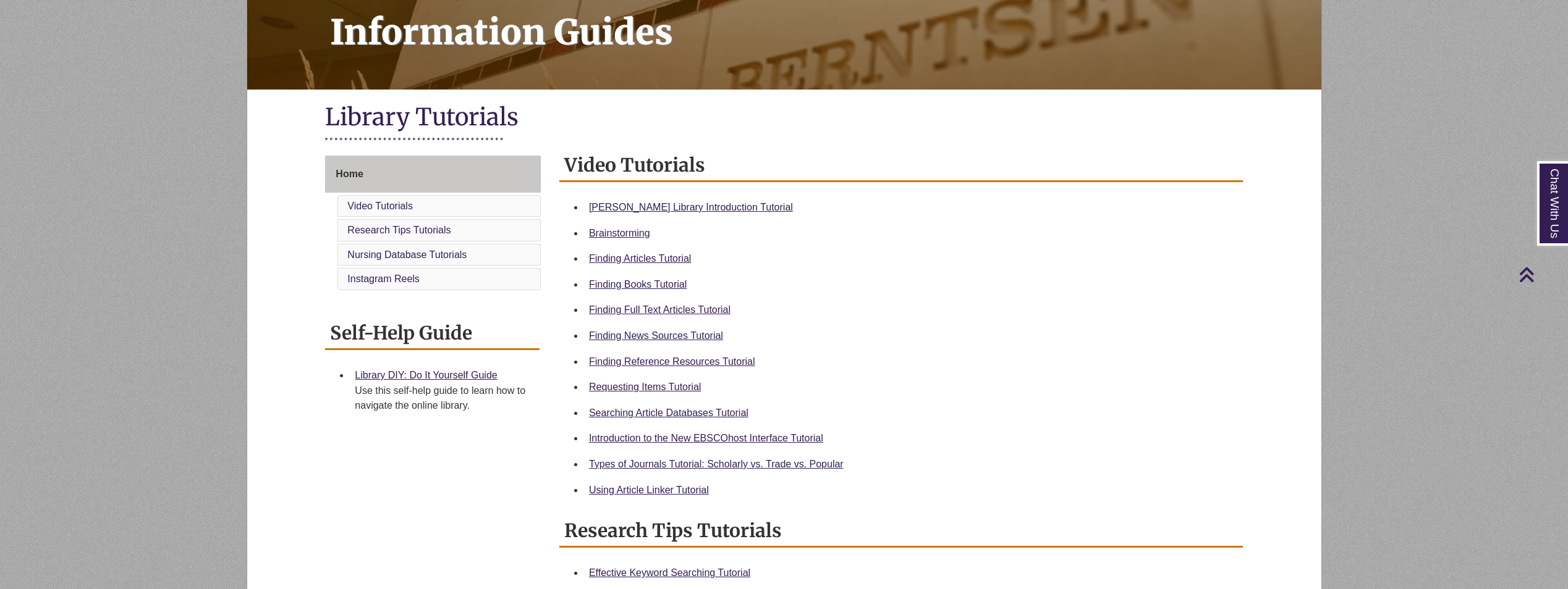
click at [423, 510] on div "Home Video Tutorials Research Tips Tutorials Nursing Database Tutorials Instagr…" at bounding box center [783, 519] width 936 height 727
click at [652, 492] on link "Using Article Linker Tutorial" at bounding box center [649, 490] width 120 height 11
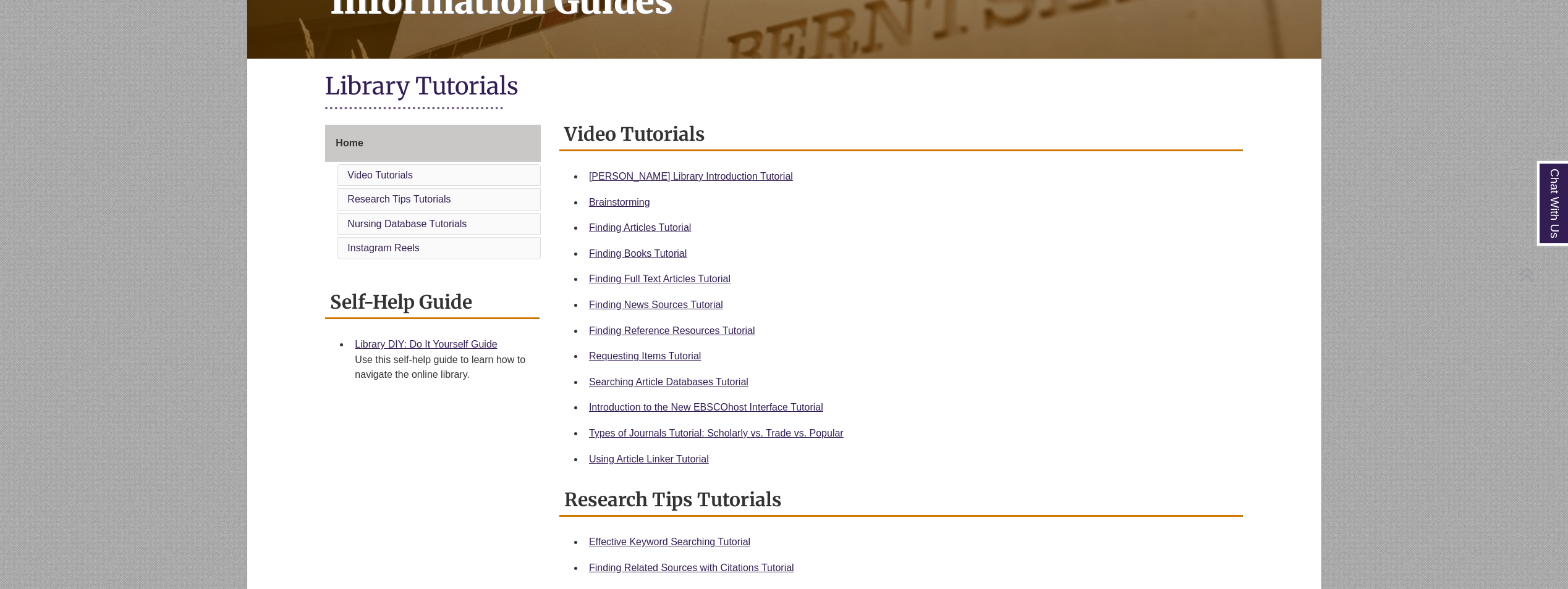
scroll to position [370, 0]
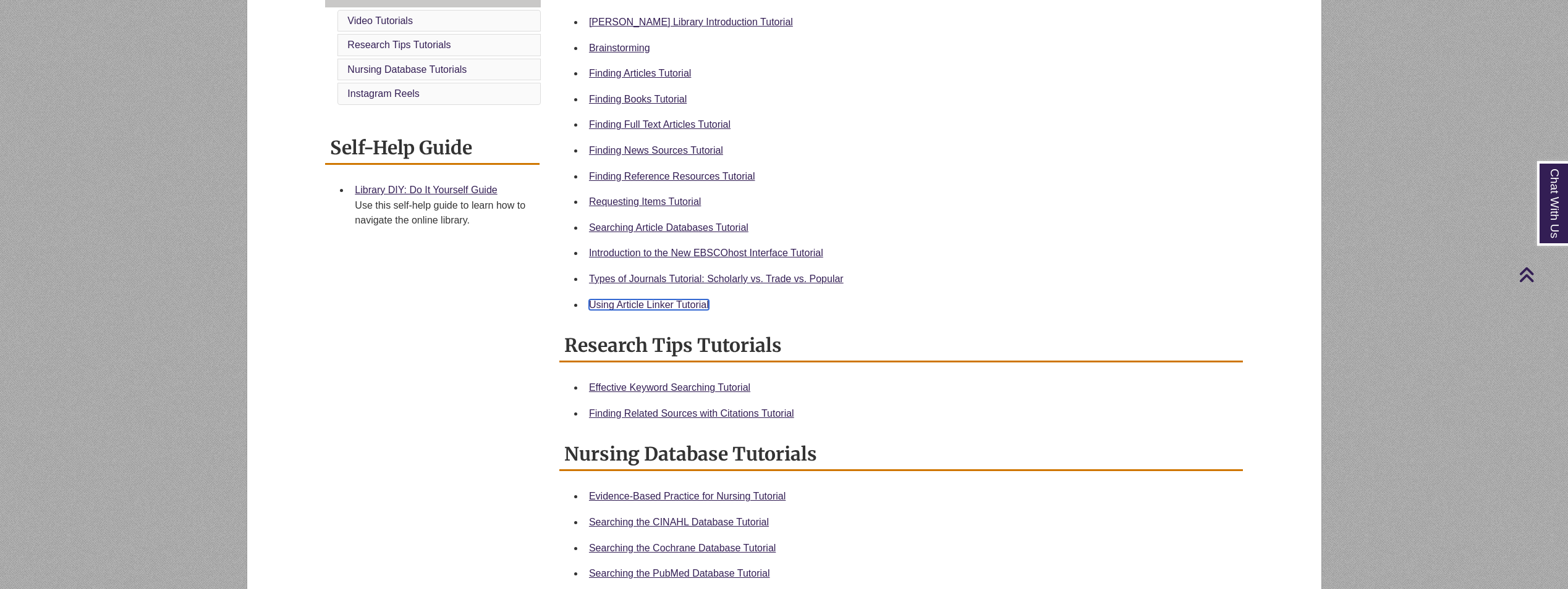
click at [676, 308] on link "Using Article Linker Tutorial" at bounding box center [649, 304] width 120 height 11
